Goal: Communication & Community: Ask a question

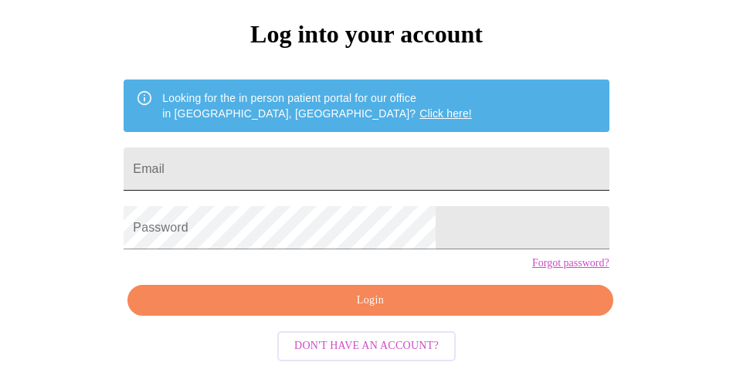
scroll to position [163, 0]
click at [392, 147] on input "Email" at bounding box center [366, 168] width 485 height 43
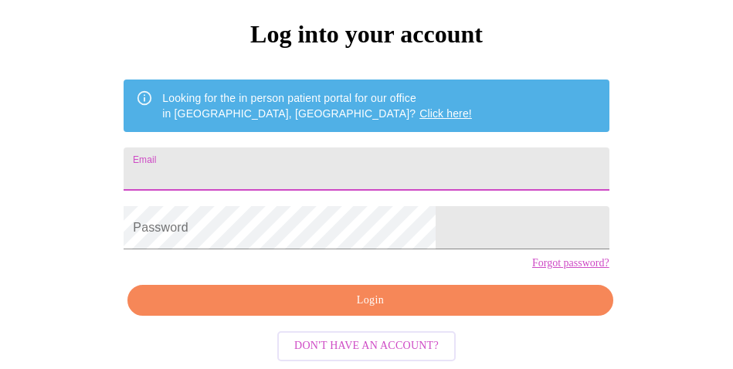
type input "[EMAIL_ADDRESS][DOMAIN_NAME]"
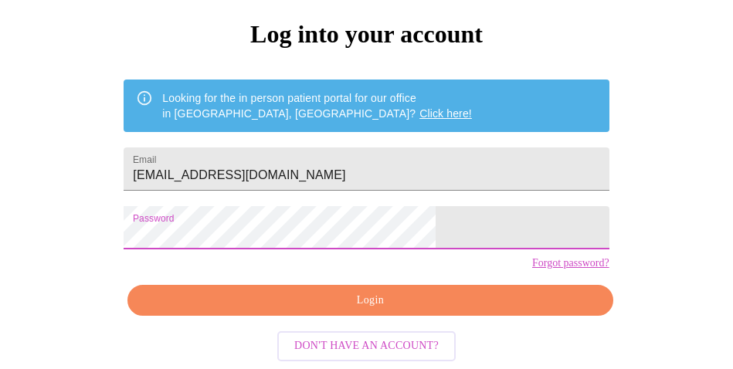
click at [380, 304] on span "Login" at bounding box center [369, 300] width 449 height 19
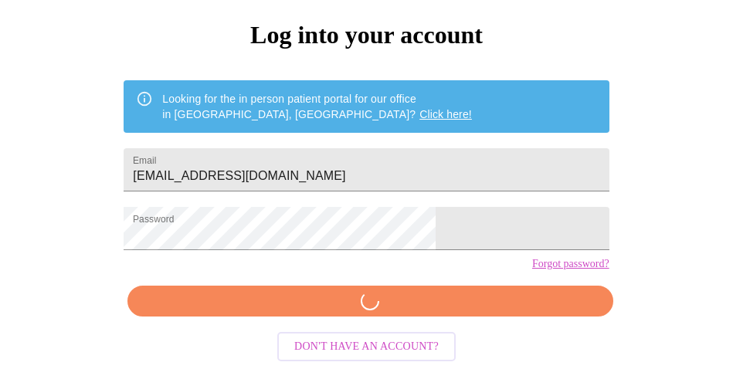
scroll to position [162, 0]
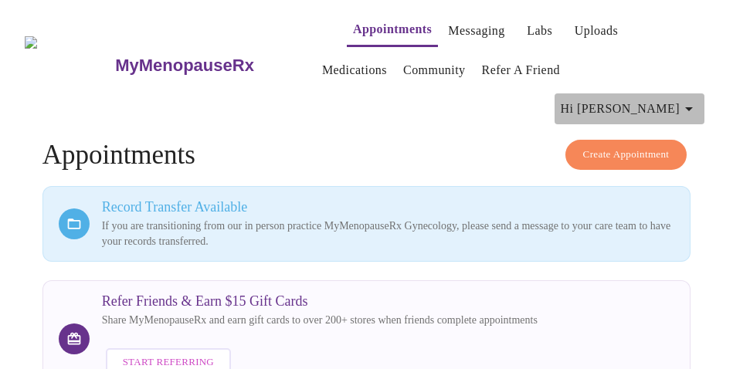
click at [691, 100] on icon "button" at bounding box center [689, 109] width 19 height 19
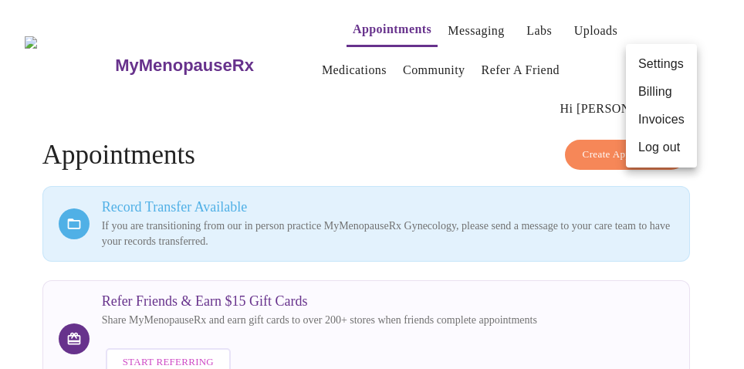
click at [503, 86] on div at bounding box center [372, 184] width 744 height 369
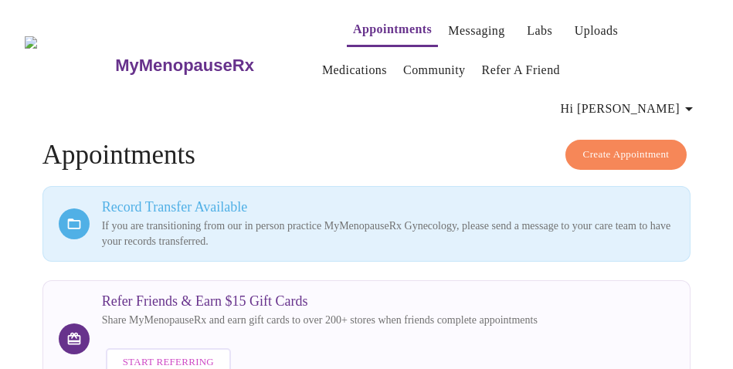
click at [385, 24] on link "Appointments" at bounding box center [392, 30] width 79 height 22
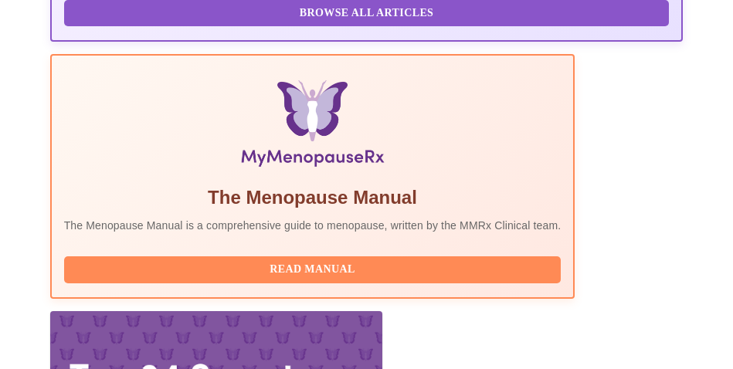
scroll to position [660, 0]
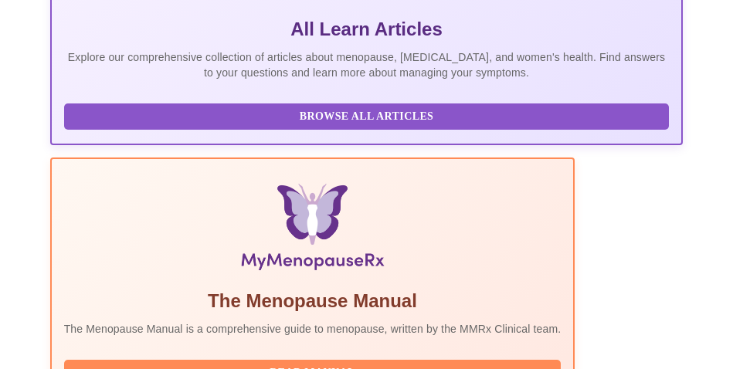
scroll to position [0, 0]
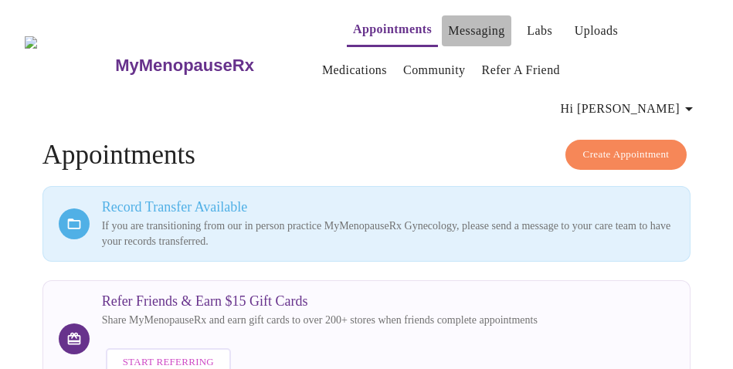
click at [452, 23] on link "Messaging" at bounding box center [476, 31] width 56 height 22
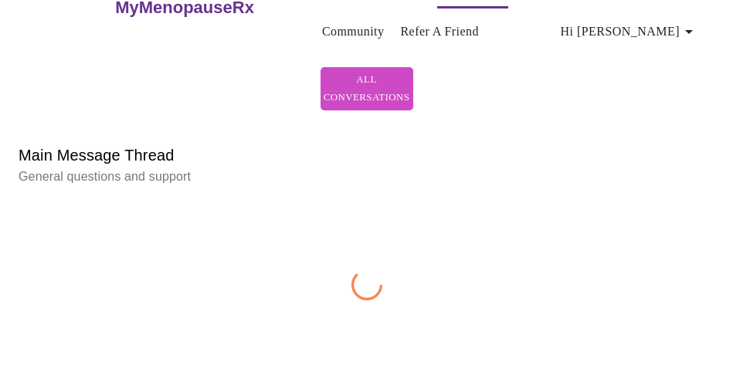
scroll to position [80, 0]
